Goal: Task Accomplishment & Management: Manage account settings

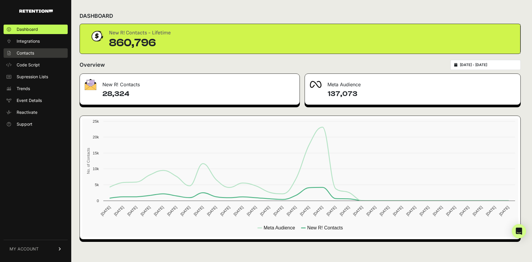
click at [31, 54] on span "Contacts" at bounding box center [26, 53] width 18 height 6
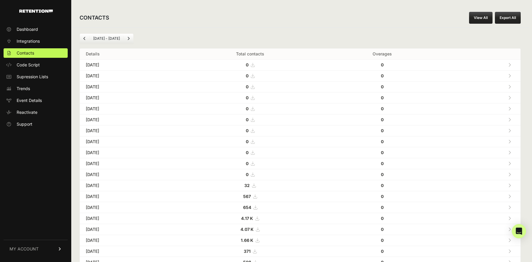
click at [42, 250] on link "MY ACCOUNT" at bounding box center [36, 249] width 64 height 18
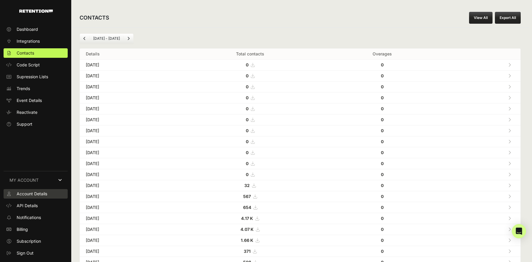
click at [42, 195] on span "Account Details" at bounding box center [32, 194] width 31 height 6
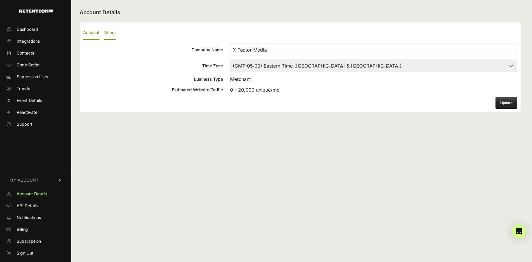
click at [110, 32] on label "Users" at bounding box center [110, 33] width 12 height 14
click at [0, 0] on input "Users" at bounding box center [0, 0] width 0 height 0
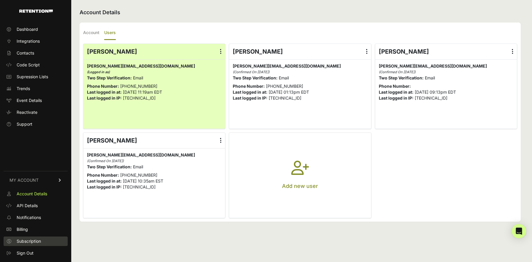
click at [23, 241] on span "Subscription" at bounding box center [29, 241] width 24 height 6
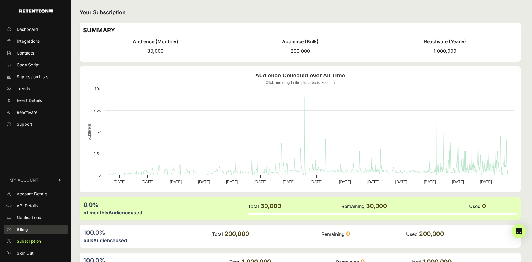
click at [28, 230] on span "Billing" at bounding box center [22, 230] width 11 height 6
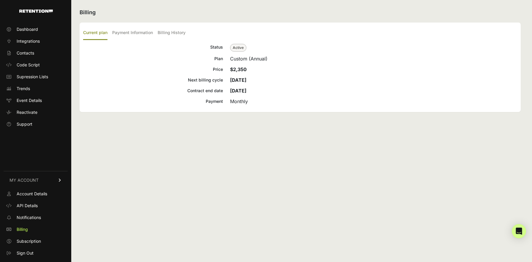
click at [216, 50] on div "Status" at bounding box center [153, 48] width 140 height 8
click at [34, 30] on span "Dashboard" at bounding box center [27, 29] width 21 height 6
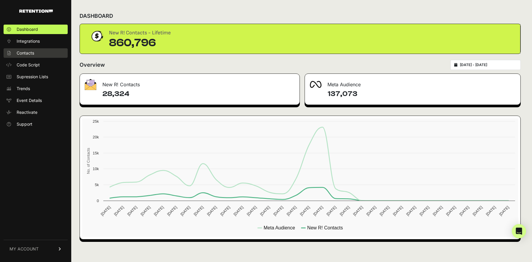
click at [24, 53] on span "Contacts" at bounding box center [26, 53] width 18 height 6
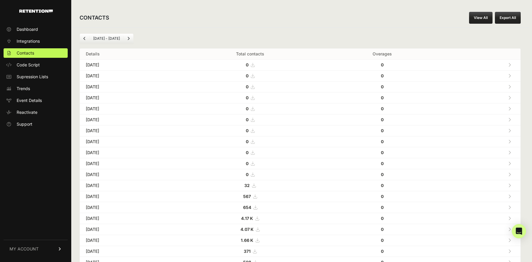
click at [37, 249] on span "MY ACCOUNT" at bounding box center [23, 249] width 29 height 6
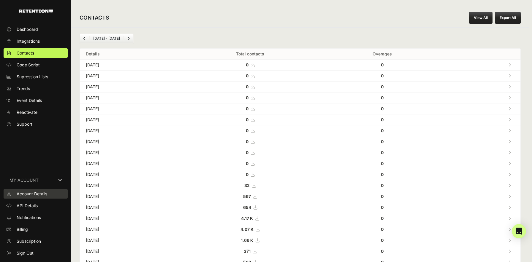
click at [26, 195] on span "Account Details" at bounding box center [32, 194] width 31 height 6
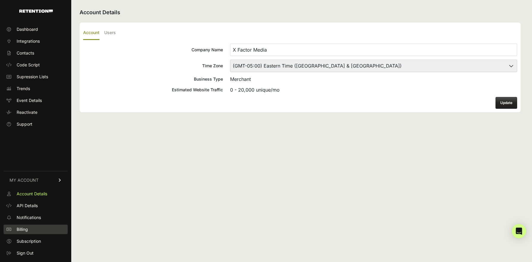
click at [22, 230] on span "Billing" at bounding box center [22, 230] width 11 height 6
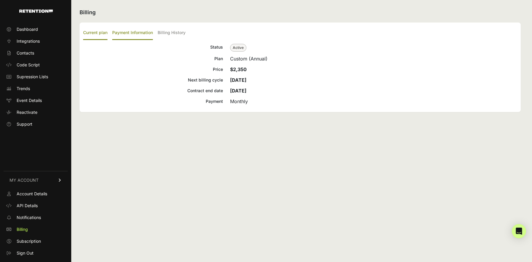
click at [150, 31] on label "Payment Information" at bounding box center [132, 33] width 41 height 14
click at [0, 0] on input "Payment Information" at bounding box center [0, 0] width 0 height 0
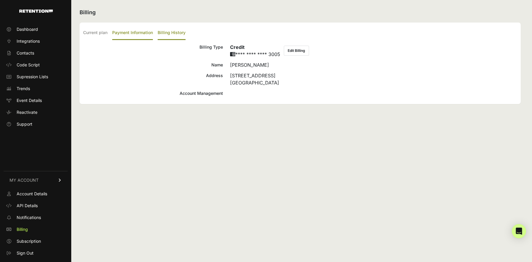
click at [172, 31] on label "Billing History" at bounding box center [172, 33] width 28 height 14
click at [0, 0] on input "Billing History" at bounding box center [0, 0] width 0 height 0
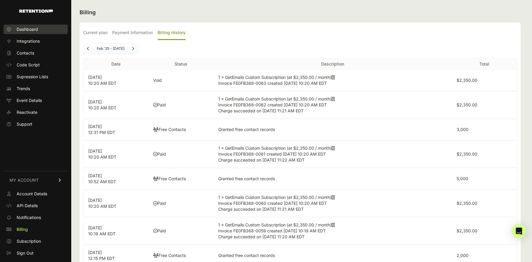
click at [30, 27] on span "Dashboard" at bounding box center [27, 29] width 21 height 6
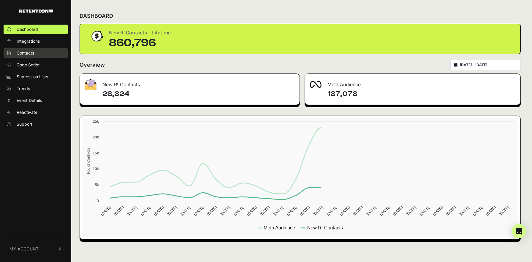
click at [26, 53] on span "Contacts" at bounding box center [26, 53] width 18 height 6
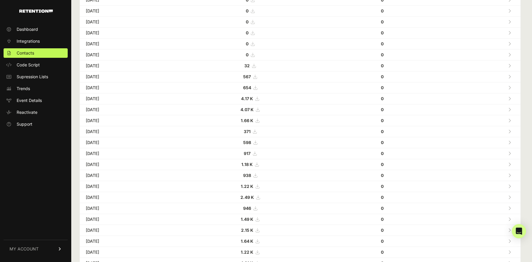
scroll to position [154, 0]
